Goal: Task Accomplishment & Management: Manage account settings

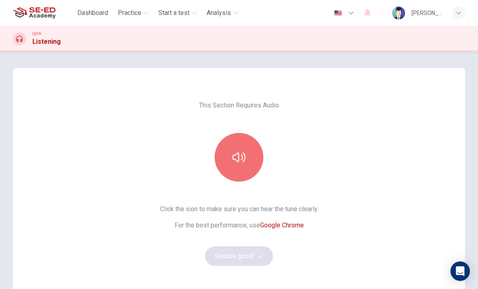
click at [244, 170] on button "button" at bounding box center [239, 157] width 49 height 49
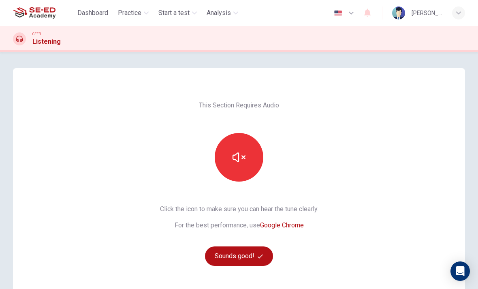
click at [244, 160] on icon "button" at bounding box center [239, 157] width 13 height 13
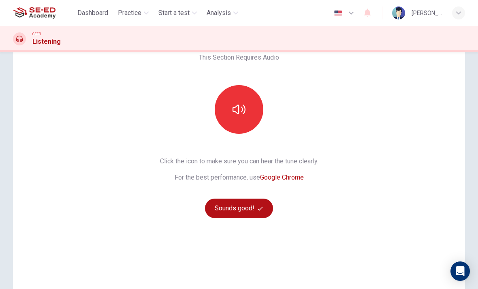
scroll to position [47, 0]
click at [237, 114] on icon "button" at bounding box center [239, 110] width 13 height 13
click at [249, 209] on button "Sounds good!" at bounding box center [239, 208] width 68 height 19
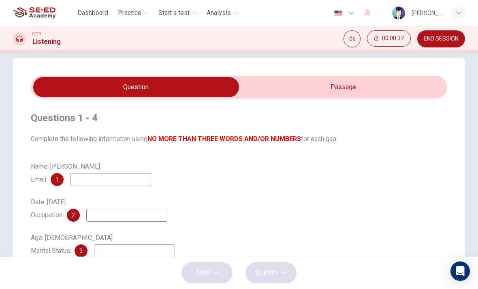
scroll to position [10, 0]
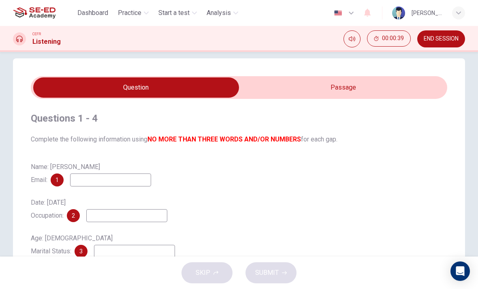
click at [144, 89] on input "checkbox" at bounding box center [136, 87] width 625 height 20
checkbox input "true"
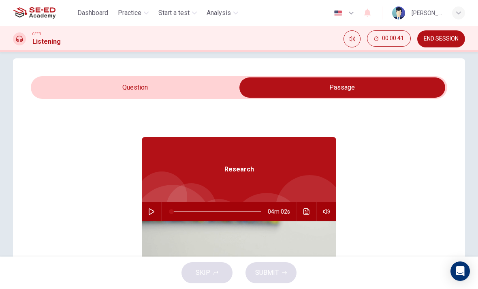
click at [151, 212] on icon "button" at bounding box center [151, 211] width 6 height 6
click at [151, 213] on icon "button" at bounding box center [151, 211] width 6 height 6
click at [147, 217] on button "button" at bounding box center [151, 211] width 13 height 19
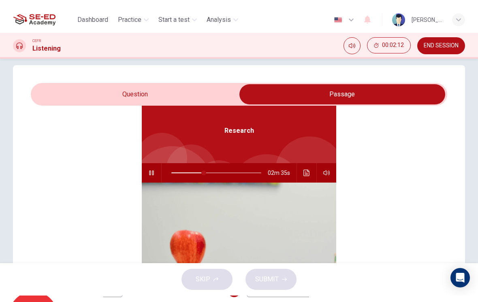
scroll to position [45, 0]
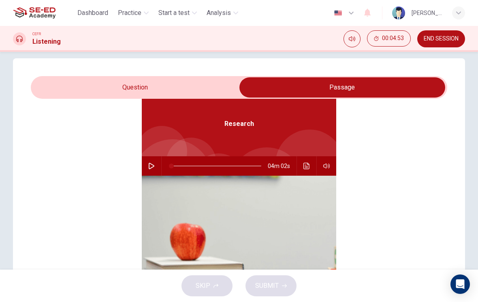
click at [154, 167] on icon "button" at bounding box center [151, 166] width 6 height 6
click at [152, 167] on icon "button" at bounding box center [151, 166] width 4 height 5
type input "41"
click at [139, 14] on span "Practice" at bounding box center [129, 13] width 23 height 10
click at [136, 9] on span "Practice" at bounding box center [129, 13] width 23 height 10
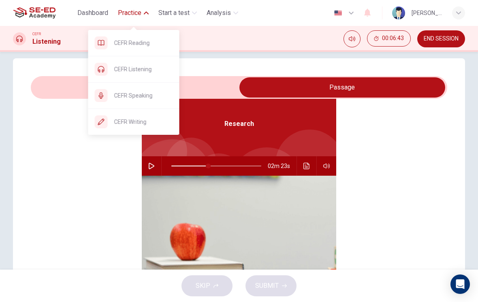
click at [157, 100] on div "CEFR Speaking" at bounding box center [133, 96] width 91 height 26
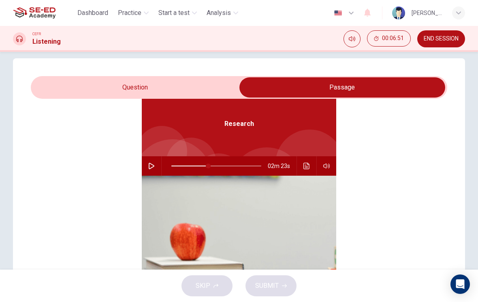
click at [132, 13] on span "Practice" at bounding box center [129, 13] width 23 height 10
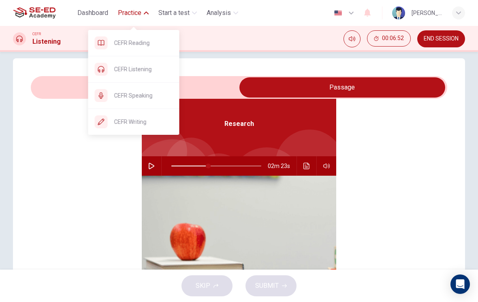
click at [148, 98] on span "CEFR Speaking" at bounding box center [143, 96] width 59 height 10
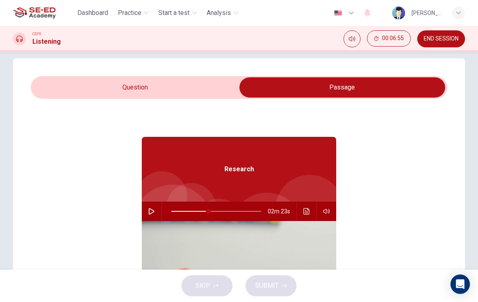
click at [448, 41] on span "END SESSION" at bounding box center [441, 39] width 35 height 6
click at [440, 35] on button "END SESSION" at bounding box center [441, 38] width 48 height 17
click at [436, 40] on span "END SESSION" at bounding box center [441, 39] width 35 height 6
click at [435, 41] on span "END SESSION" at bounding box center [441, 39] width 35 height 6
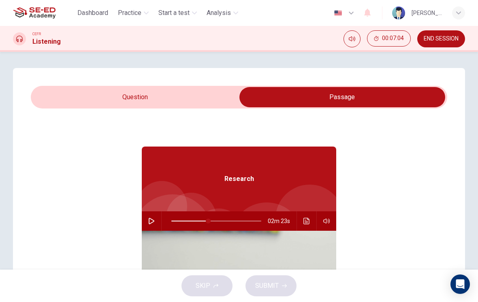
scroll to position [-2, 0]
click at [47, 18] on img at bounding box center [34, 13] width 43 height 16
click at [42, 14] on img at bounding box center [34, 13] width 43 height 16
click at [425, 12] on div "[PERSON_NAME]" at bounding box center [427, 13] width 31 height 10
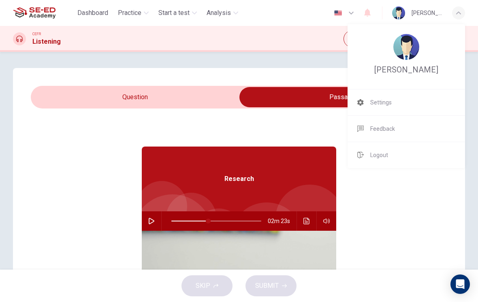
click at [414, 157] on li "Logout" at bounding box center [406, 155] width 117 height 26
